Goal: Book appointment/travel/reservation

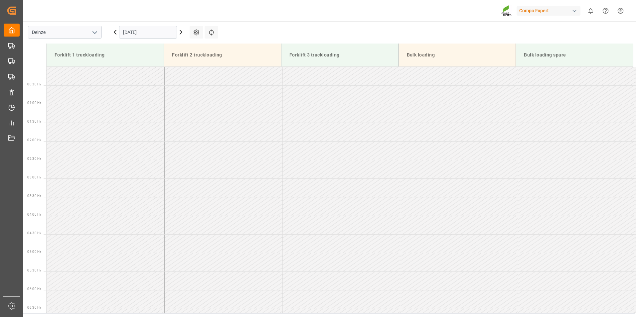
scroll to position [264, 0]
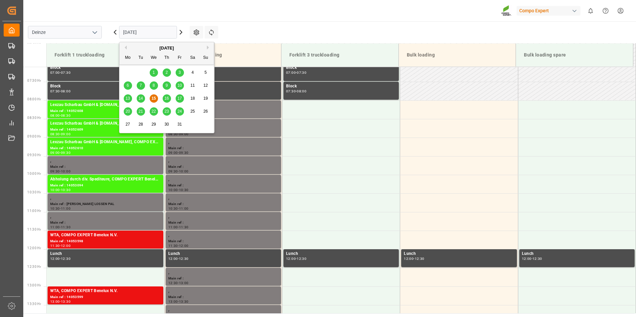
click at [157, 35] on input "[DATE]" at bounding box center [148, 32] width 58 height 13
click at [166, 99] on span "16" at bounding box center [166, 98] width 4 height 5
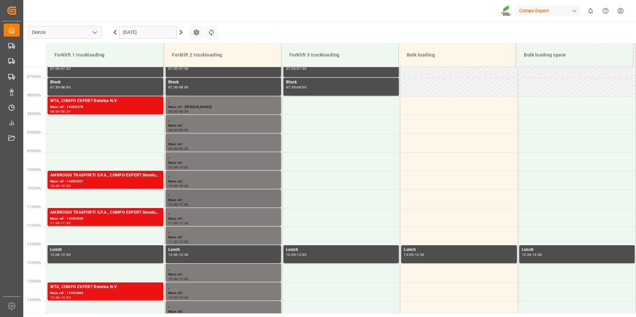
scroll to position [302, 0]
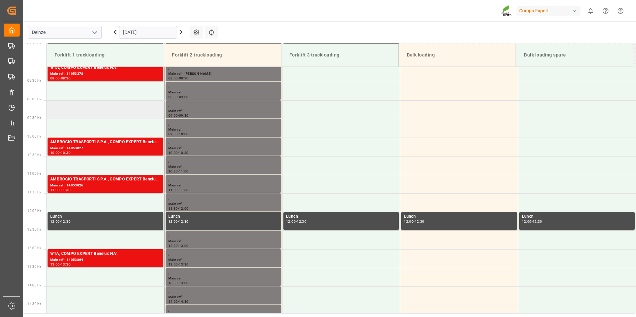
click at [61, 112] on td at bounding box center [106, 109] width 118 height 19
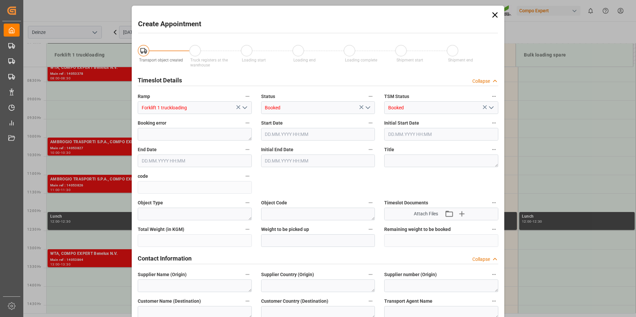
type input "[DATE] 09:00"
type input "[DATE] 09:30"
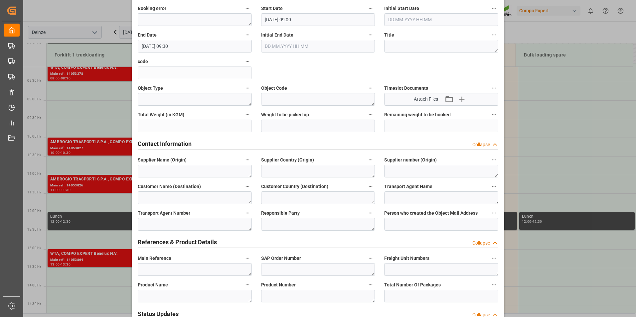
scroll to position [166, 0]
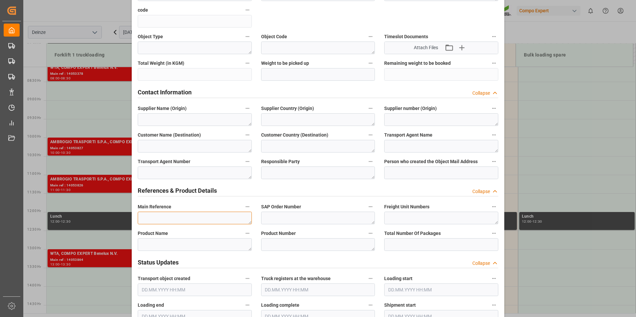
click at [145, 217] on textarea at bounding box center [195, 218] width 114 height 13
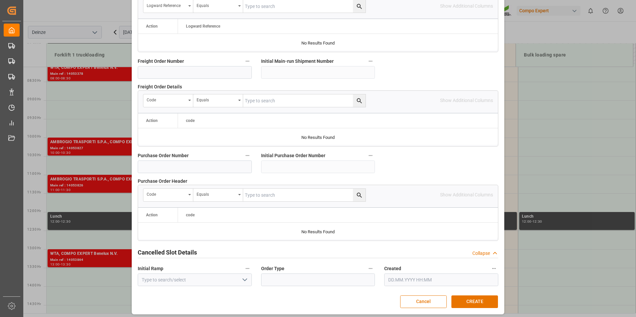
scroll to position [606, 0]
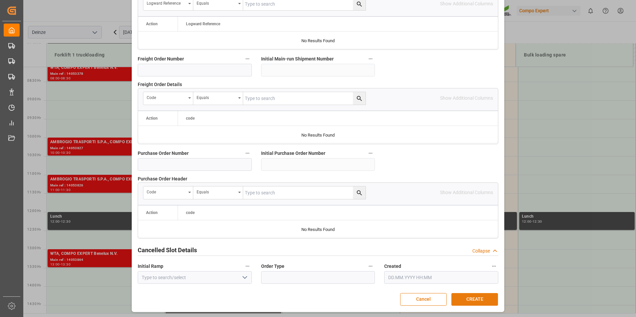
type textarea "MAIL VULKOTRANS : Lossen Transportn° 14053697"
click at [471, 301] on button "CREATE" at bounding box center [474, 299] width 47 height 13
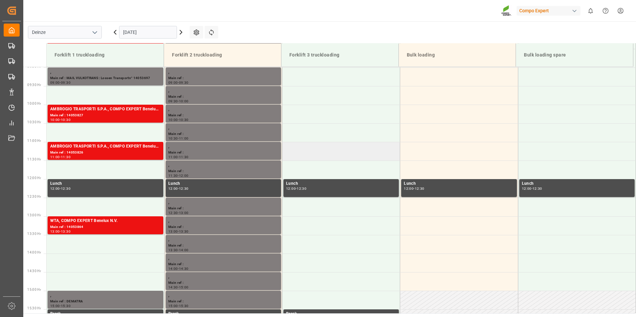
scroll to position [327, 0]
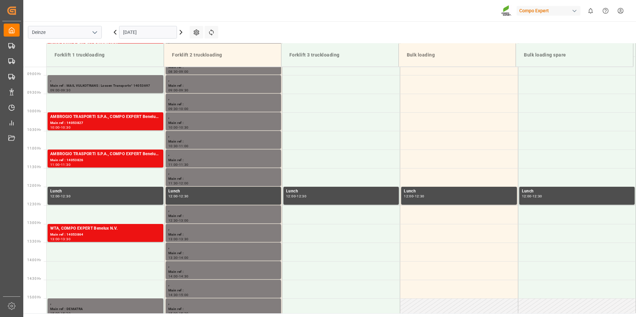
click at [156, 34] on input "[DATE]" at bounding box center [148, 32] width 58 height 13
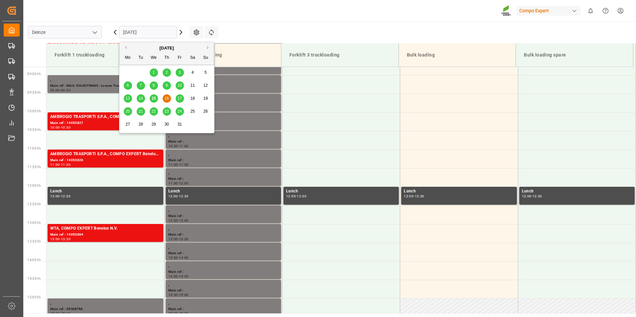
click at [153, 101] on div "15" at bounding box center [154, 99] width 8 height 8
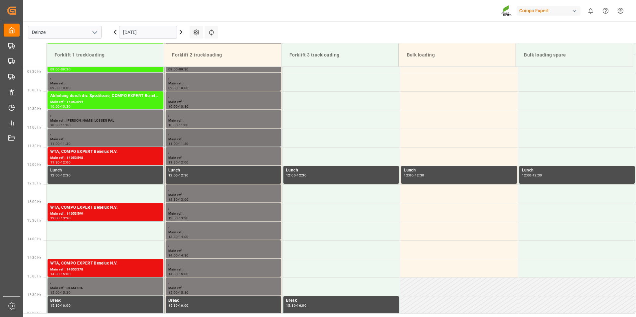
scroll to position [335, 0]
